Goal: Task Accomplishment & Management: Complete application form

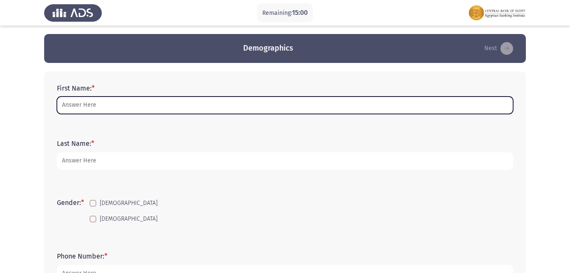
click at [118, 96] on input "First Name: *" at bounding box center [285, 104] width 456 height 17
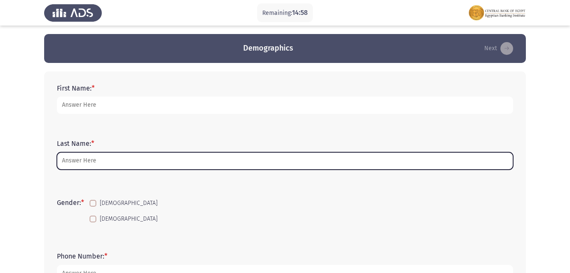
click at [102, 161] on input "Last Name: *" at bounding box center [285, 160] width 456 height 17
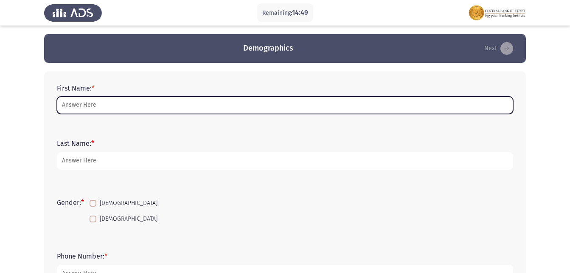
click at [240, 110] on input "First Name: *" at bounding box center [285, 104] width 456 height 17
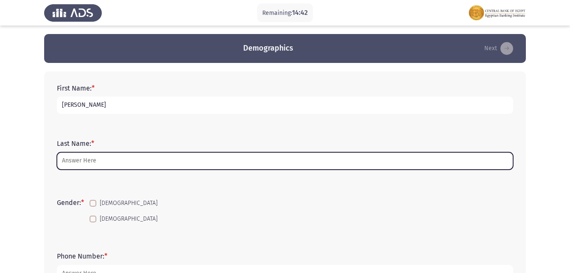
click at [194, 163] on input "Last Name: *" at bounding box center [285, 160] width 456 height 17
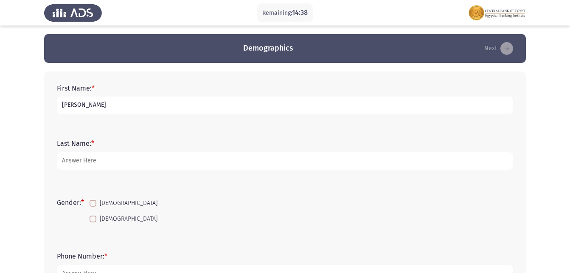
click at [223, 105] on input "[PERSON_NAME]" at bounding box center [285, 104] width 456 height 17
type input "[PERSON_NAME] [PERSON_NAME]"
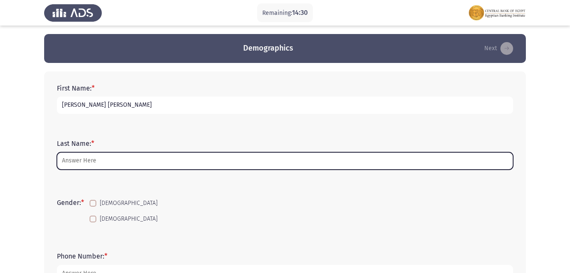
click at [155, 157] on input "Last Name: *" at bounding box center [285, 160] width 456 height 17
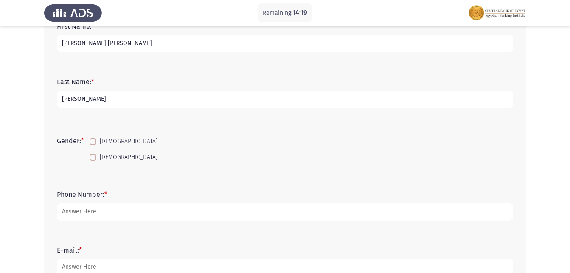
scroll to position [85, 0]
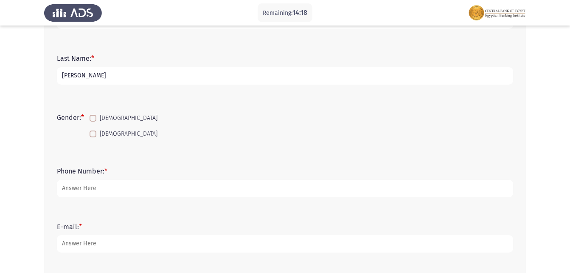
type input "[PERSON_NAME]"
click at [96, 130] on span at bounding box center [93, 133] width 7 height 7
click at [93, 137] on input "[DEMOGRAPHIC_DATA]" at bounding box center [93, 137] width 0 height 0
checkbox input "true"
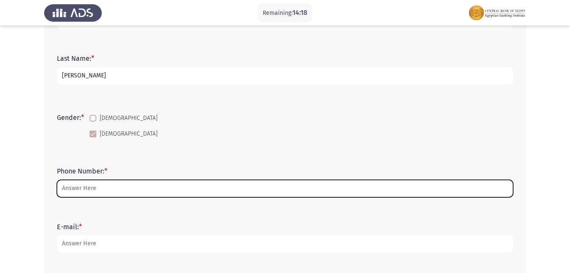
click at [98, 187] on input "Phone Number: *" at bounding box center [285, 188] width 456 height 17
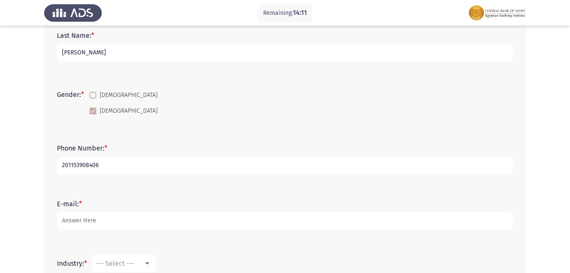
scroll to position [127, 0]
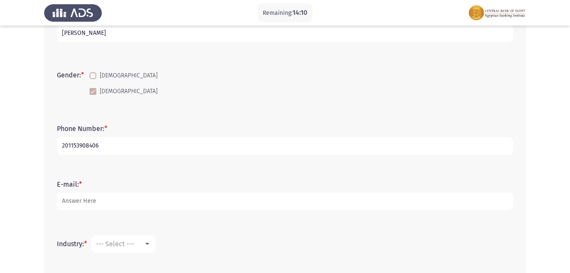
type input "201153908406"
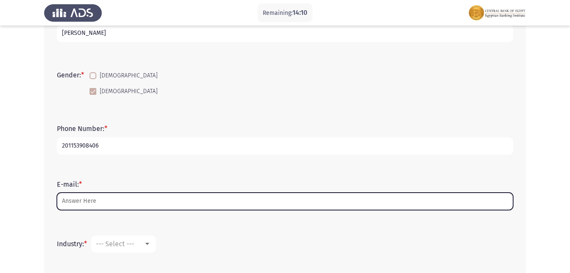
click at [124, 196] on input "E-mail: *" at bounding box center [285, 200] width 456 height 17
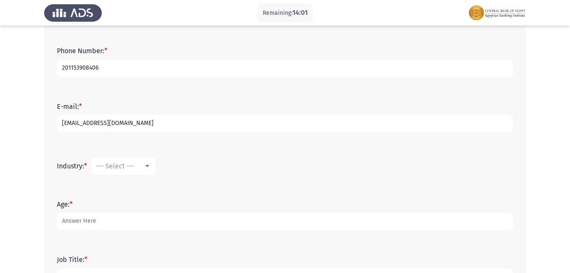
scroll to position [212, 0]
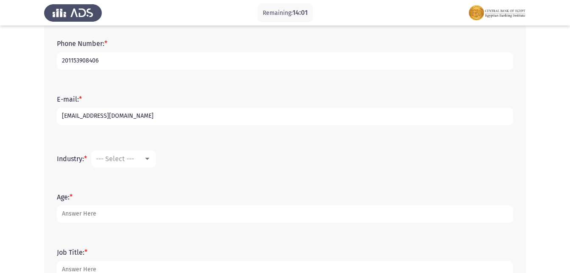
type input "[EMAIL_ADDRESS][DOMAIN_NAME]"
click at [148, 163] on mat-select "--- Select ---" at bounding box center [123, 158] width 65 height 17
click at [151, 156] on div at bounding box center [147, 158] width 8 height 7
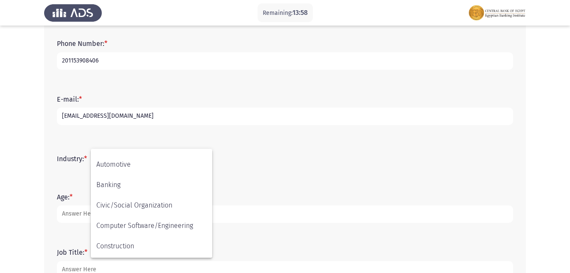
scroll to position [85, 0]
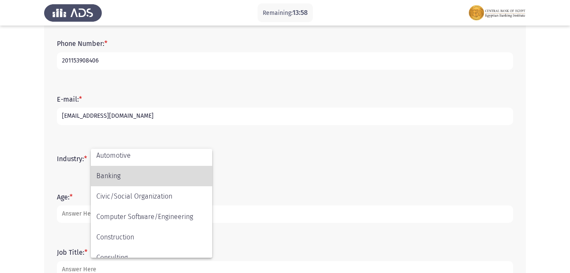
click at [135, 177] on span "Banking" at bounding box center [151, 176] width 110 height 20
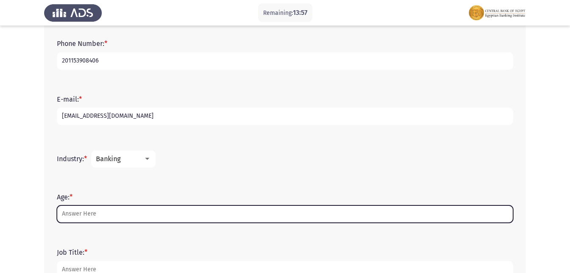
click at [124, 215] on input "Age: *" at bounding box center [285, 213] width 456 height 17
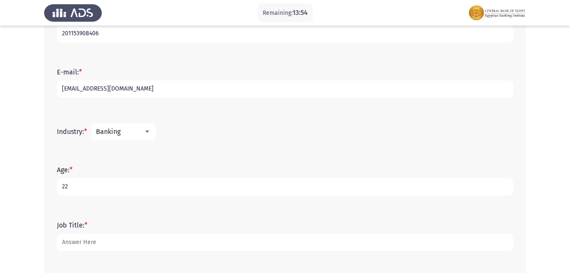
scroll to position [328, 0]
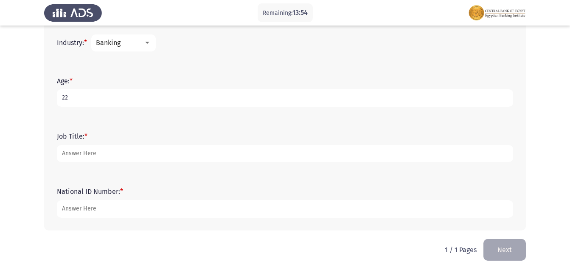
type input "22"
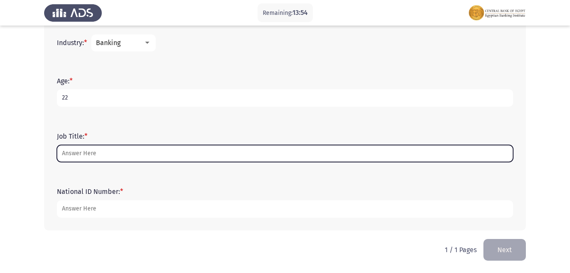
click at [150, 155] on input "Job Title: *" at bounding box center [285, 153] width 456 height 17
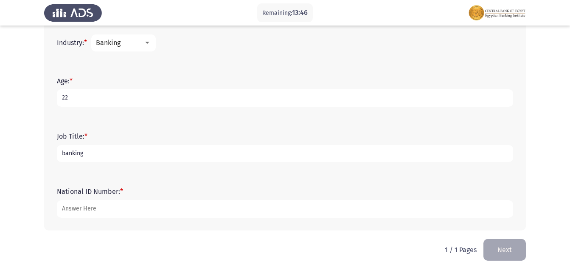
type input "banking"
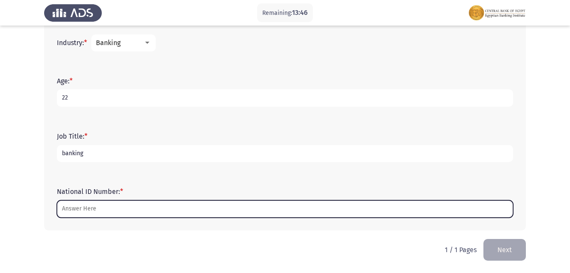
click at [138, 209] on input "National ID Number: *" at bounding box center [285, 208] width 456 height 17
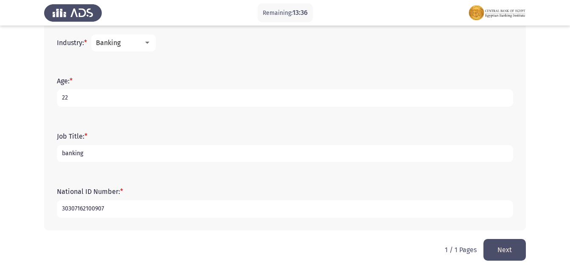
type input "30307162100907"
click at [505, 246] on button "Next" at bounding box center [505, 250] width 42 height 22
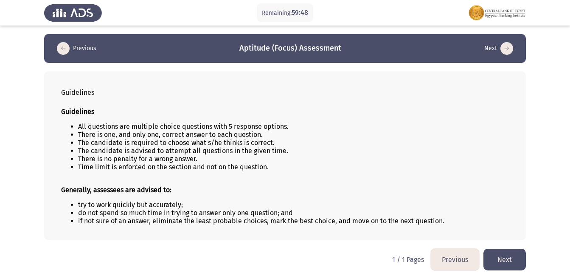
scroll to position [6, 0]
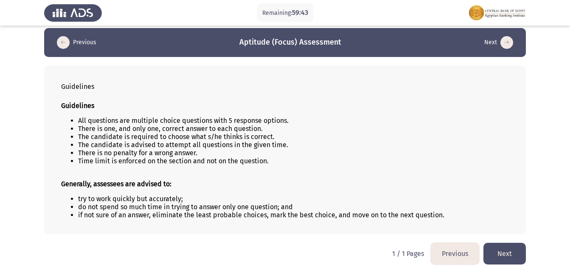
click at [505, 249] on button "Next" at bounding box center [505, 253] width 42 height 22
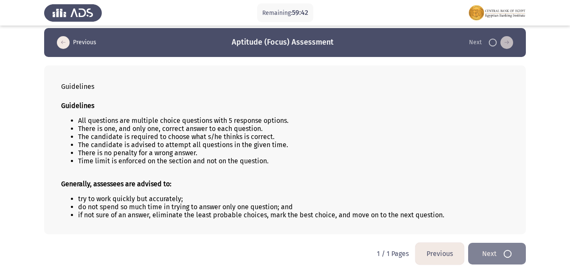
scroll to position [0, 0]
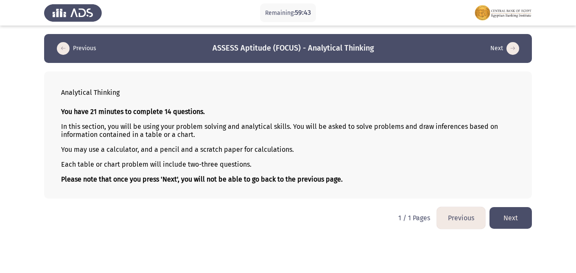
click at [503, 217] on button "Next" at bounding box center [511, 218] width 42 height 22
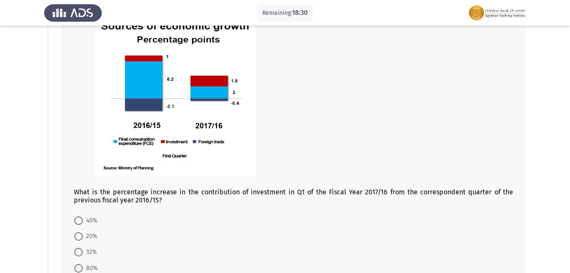
scroll to position [127, 0]
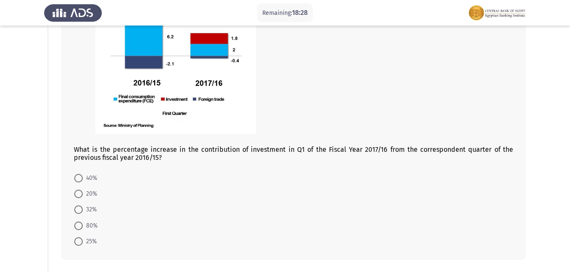
click at [77, 243] on span at bounding box center [78, 241] width 8 height 8
click at [77, 243] on input "25%" at bounding box center [78, 241] width 8 height 8
radio input "true"
click at [78, 223] on span at bounding box center [78, 225] width 8 height 8
click at [78, 223] on input "80%" at bounding box center [78, 225] width 8 height 8
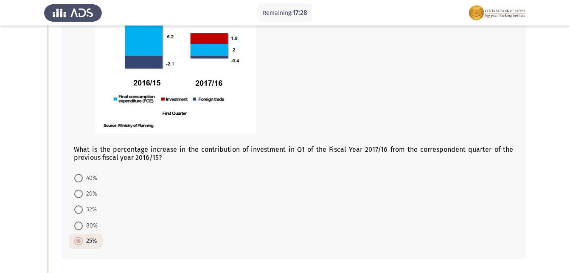
radio input "true"
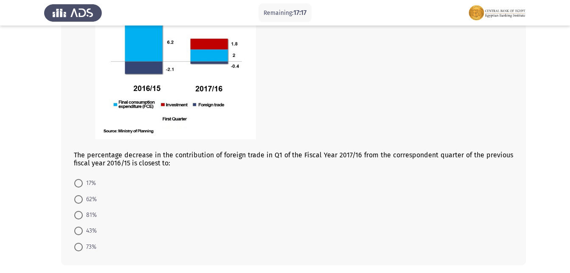
scroll to position [467, 0]
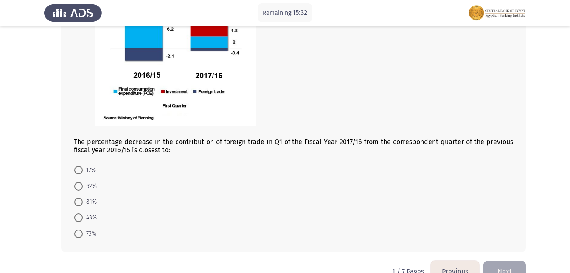
click at [73, 169] on mat-radio-button "17%" at bounding box center [85, 170] width 33 height 16
click at [78, 169] on span at bounding box center [78, 170] width 8 height 8
click at [78, 169] on input "17%" at bounding box center [78, 170] width 8 height 8
radio input "true"
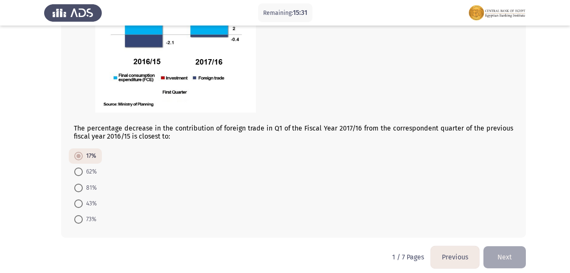
scroll to position [488, 0]
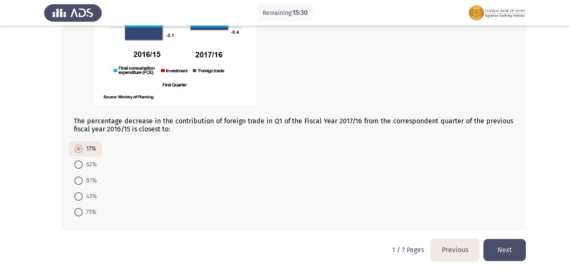
click at [516, 247] on button "Next" at bounding box center [505, 250] width 42 height 22
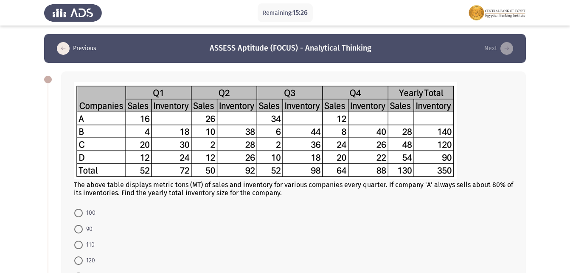
scroll to position [42, 0]
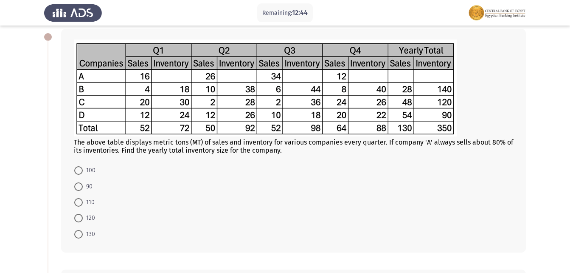
drag, startPoint x: 79, startPoint y: 206, endPoint x: 93, endPoint y: 199, distance: 16.0
click at [79, 206] on span at bounding box center [78, 202] width 8 height 8
click at [79, 206] on input "110" at bounding box center [78, 202] width 8 height 8
radio input "true"
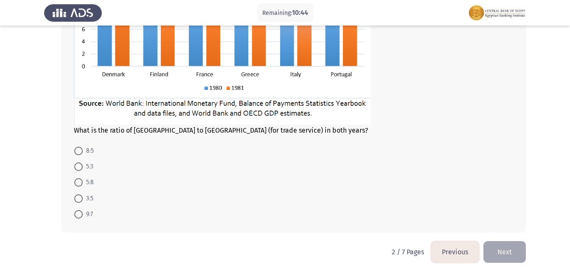
scroll to position [395, 0]
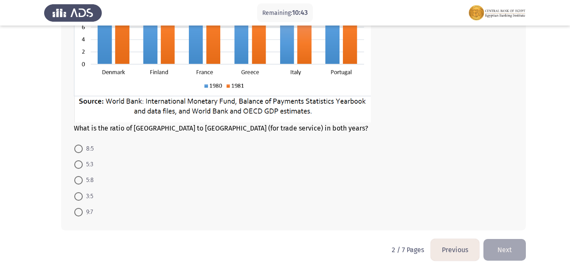
click at [78, 163] on span at bounding box center [78, 164] width 8 height 8
click at [78, 163] on input "5:3" at bounding box center [78, 164] width 8 height 8
radio input "true"
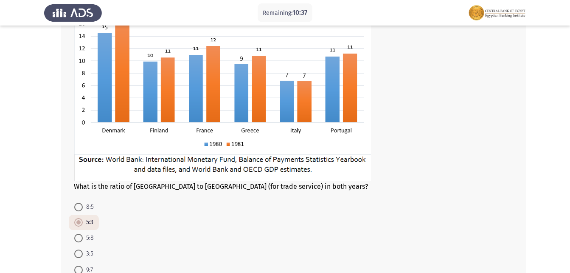
scroll to position [394, 0]
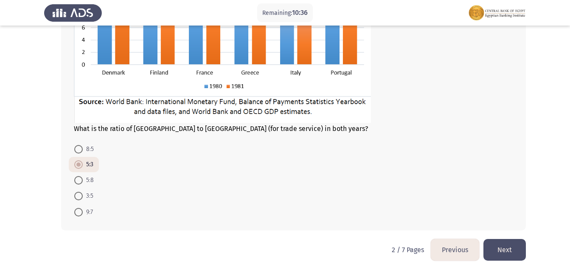
click at [79, 164] on span at bounding box center [78, 164] width 4 height 4
click at [79, 164] on input "5:3" at bounding box center [78, 164] width 8 height 8
drag, startPoint x: 157, startPoint y: 184, endPoint x: 260, endPoint y: 218, distance: 108.2
click at [157, 185] on form "8:5 5:3 5:8 3:5 9:7" at bounding box center [293, 180] width 439 height 79
click at [513, 253] on button "Next" at bounding box center [505, 250] width 42 height 22
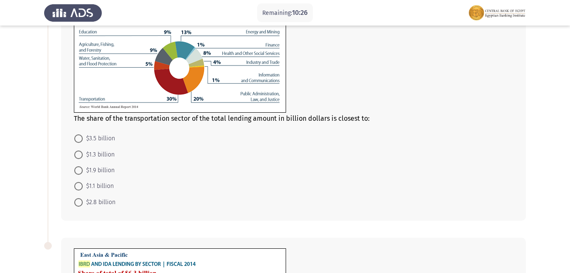
scroll to position [42, 0]
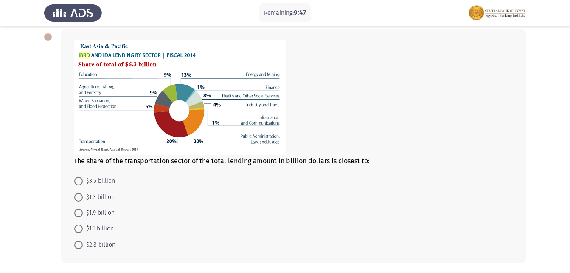
click at [83, 211] on span "$1.9 billion" at bounding box center [99, 213] width 32 height 10
click at [83, 211] on input "$1.9 billion" at bounding box center [78, 212] width 8 height 8
radio input "true"
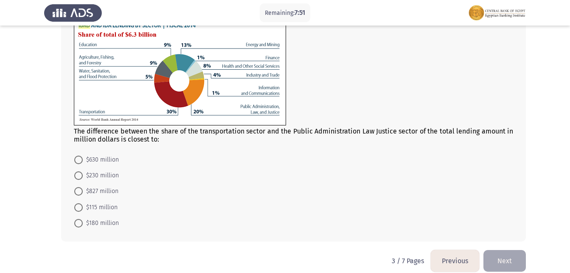
scroll to position [333, 0]
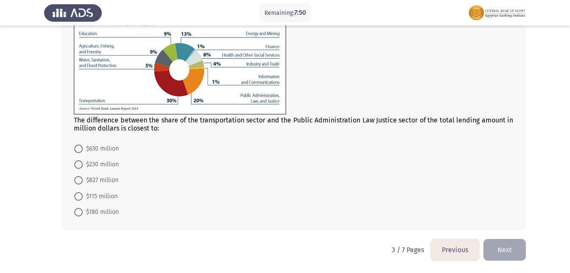
click at [82, 152] on span at bounding box center [78, 148] width 8 height 8
click at [82, 152] on input "$630 million" at bounding box center [78, 148] width 8 height 8
radio input "true"
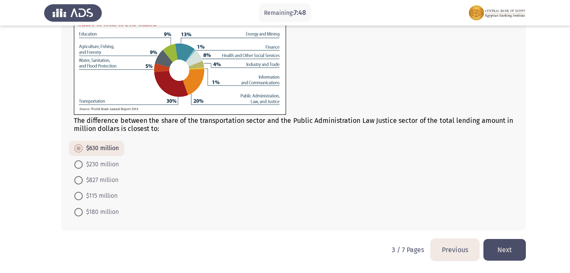
click at [512, 247] on button "Next" at bounding box center [505, 250] width 42 height 22
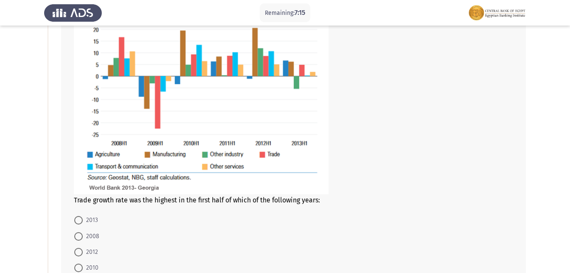
scroll to position [170, 0]
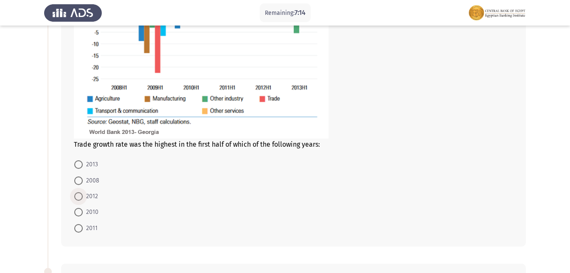
click at [75, 195] on span at bounding box center [78, 196] width 8 height 8
click at [75, 195] on input "2012" at bounding box center [78, 196] width 8 height 8
radio input "true"
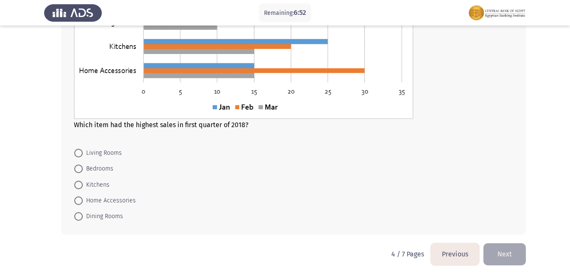
scroll to position [509, 0]
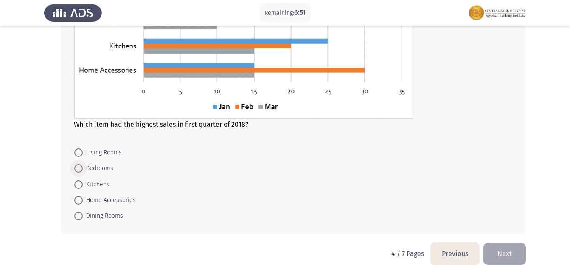
click at [81, 164] on span at bounding box center [78, 168] width 8 height 8
click at [81, 164] on input "Bedrooms" at bounding box center [78, 168] width 8 height 8
radio input "true"
click at [511, 251] on button "Next" at bounding box center [505, 253] width 42 height 22
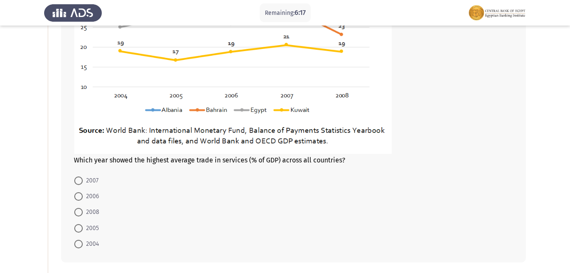
scroll to position [170, 0]
click at [76, 179] on span at bounding box center [78, 180] width 8 height 8
click at [76, 179] on input "2007" at bounding box center [78, 180] width 8 height 8
radio input "true"
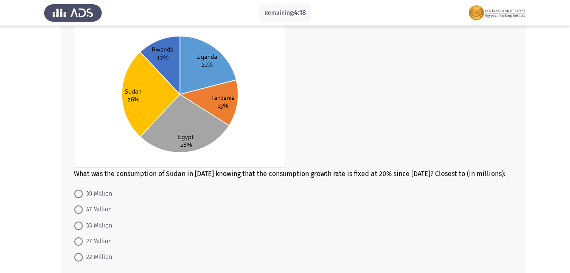
scroll to position [467, 0]
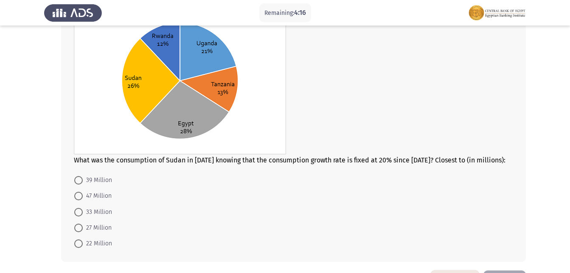
click at [79, 226] on span at bounding box center [78, 227] width 8 height 8
click at [79, 226] on input "27 Million" at bounding box center [78, 227] width 8 height 8
radio input "true"
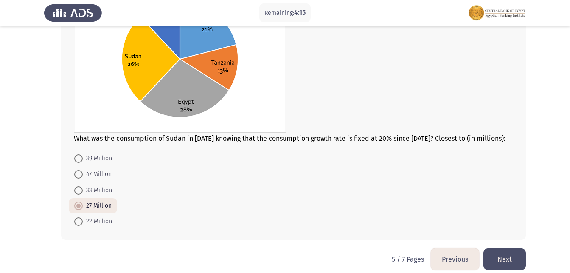
scroll to position [498, 0]
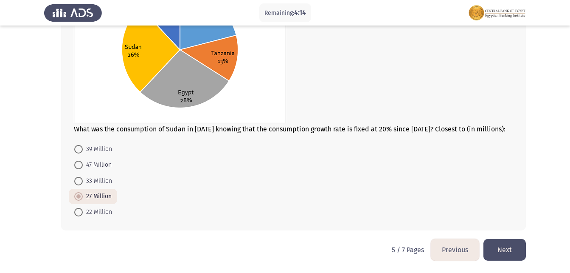
click at [504, 248] on button "Next" at bounding box center [505, 250] width 42 height 22
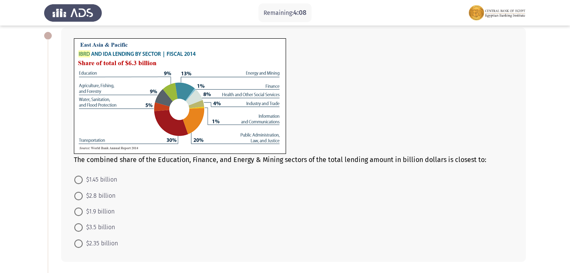
scroll to position [42, 0]
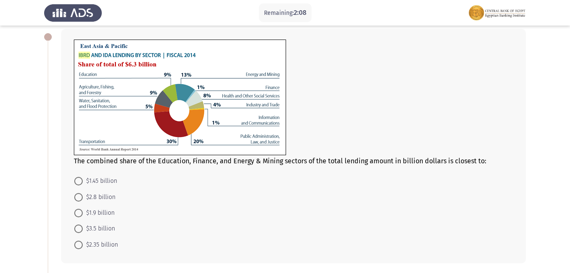
click at [77, 176] on label "$1.45 billion" at bounding box center [95, 181] width 43 height 10
click at [77, 177] on input "$1.45 billion" at bounding box center [78, 181] width 8 height 8
radio input "true"
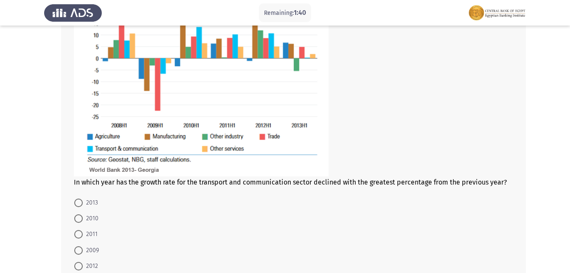
scroll to position [425, 0]
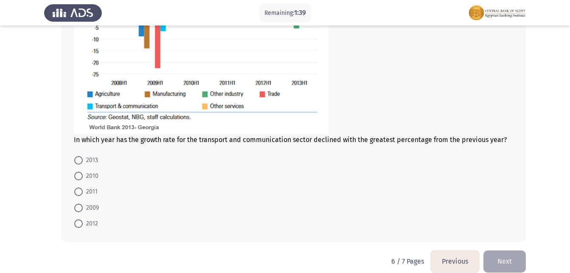
click at [80, 207] on span at bounding box center [78, 207] width 8 height 8
click at [80, 207] on input "2009" at bounding box center [78, 207] width 8 height 8
radio input "true"
click at [520, 260] on button "Next" at bounding box center [505, 261] width 42 height 22
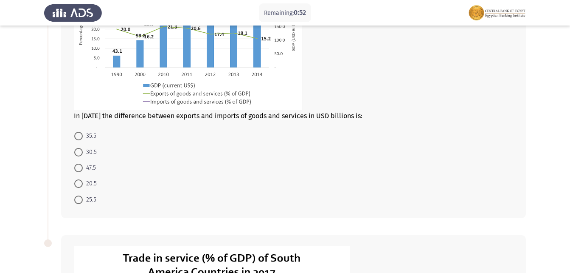
scroll to position [127, 0]
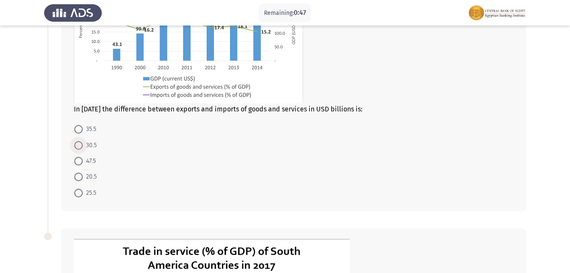
click at [81, 142] on span at bounding box center [78, 145] width 8 height 8
click at [81, 142] on input "30.5" at bounding box center [78, 145] width 8 height 8
radio input "true"
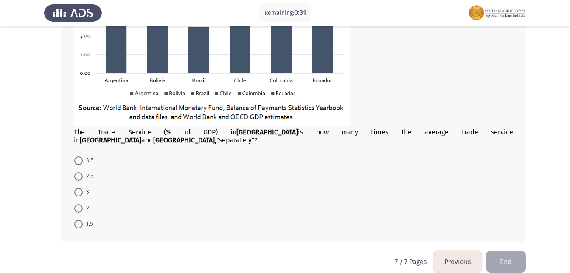
scroll to position [467, 0]
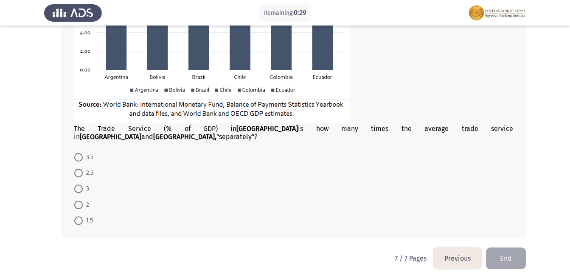
drag, startPoint x: 75, startPoint y: 167, endPoint x: 93, endPoint y: 165, distance: 17.5
click at [78, 169] on span at bounding box center [78, 173] width 8 height 8
click at [78, 169] on input "2.5" at bounding box center [78, 173] width 8 height 8
radio input "true"
click at [523, 247] on button "End" at bounding box center [506, 258] width 40 height 22
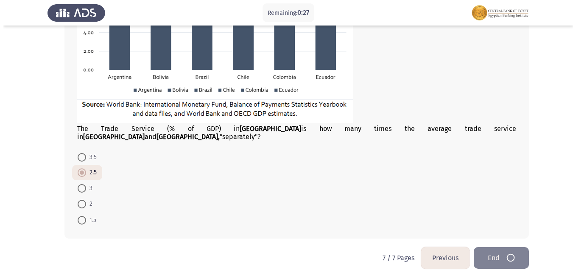
scroll to position [0, 0]
